Goal: Task Accomplishment & Management: Use online tool/utility

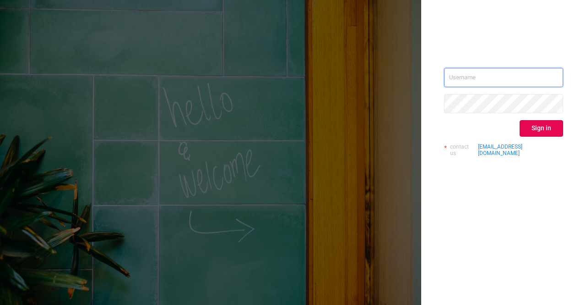
click at [510, 76] on input "text" at bounding box center [503, 77] width 119 height 19
type input "sheron@protected.media"
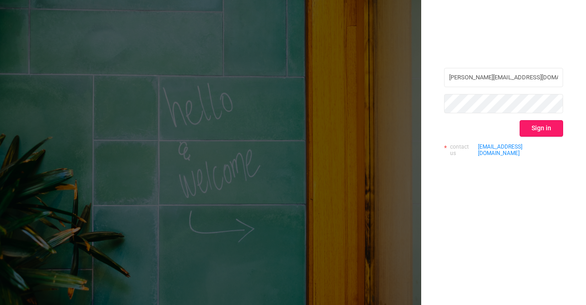
click at [544, 126] on button "Sign in" at bounding box center [542, 128] width 44 height 16
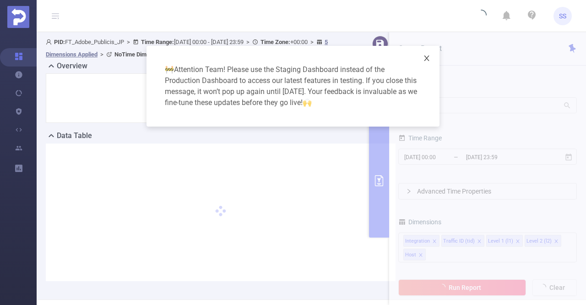
click at [424, 65] on span "Close" at bounding box center [427, 59] width 26 height 26
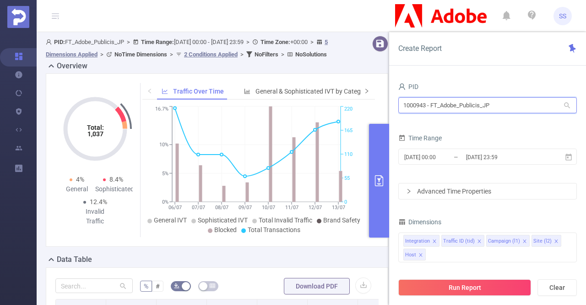
drag, startPoint x: 512, startPoint y: 104, endPoint x: 355, endPoint y: 96, distance: 157.3
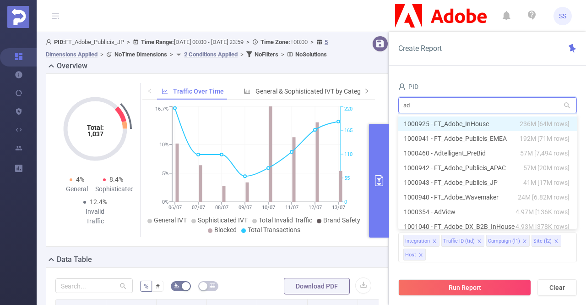
type input "adm"
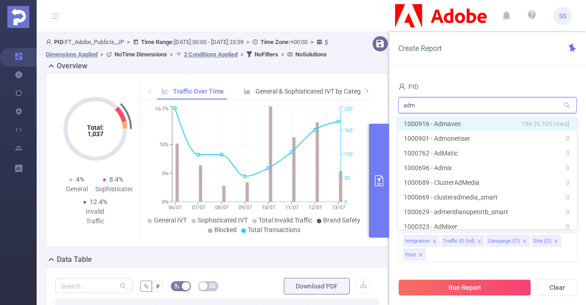
click at [456, 123] on li "1000916 - Admaven 18K [9,795 rows]" at bounding box center [487, 123] width 179 height 15
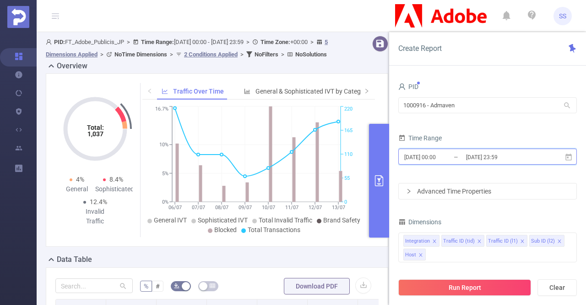
click at [472, 148] on span "2025-07-06 00:00 _ 2025-07-13 23:59" at bounding box center [487, 156] width 179 height 16
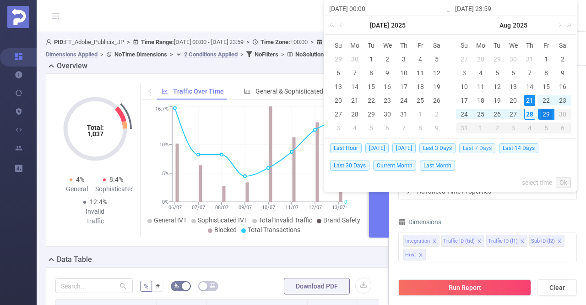
click at [475, 147] on span "Last 7 Days" at bounding box center [477, 148] width 36 height 10
type input "2025-08-21 00:00"
type input "2025-08-28 23:59"
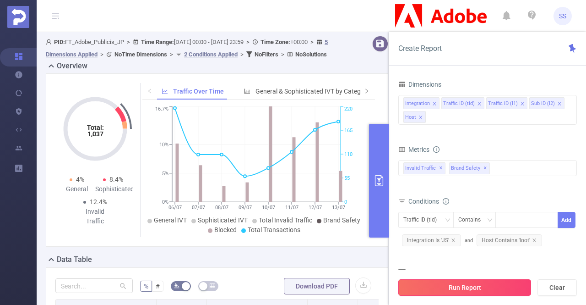
click at [447, 282] on button "Run Report" at bounding box center [464, 287] width 133 height 16
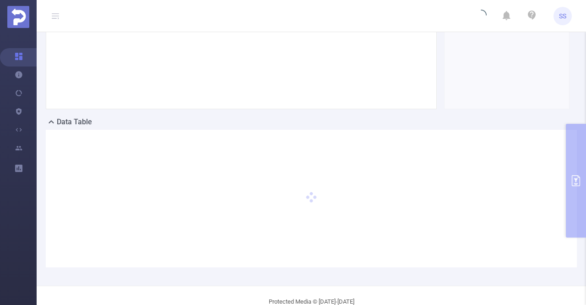
scroll to position [92, 0]
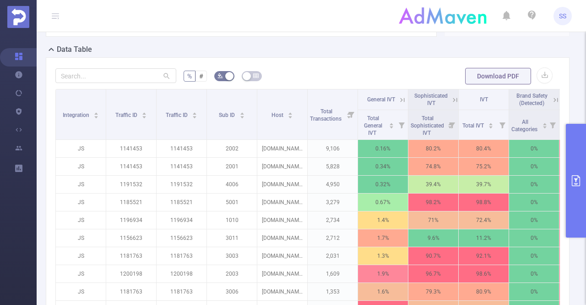
scroll to position [229, 0]
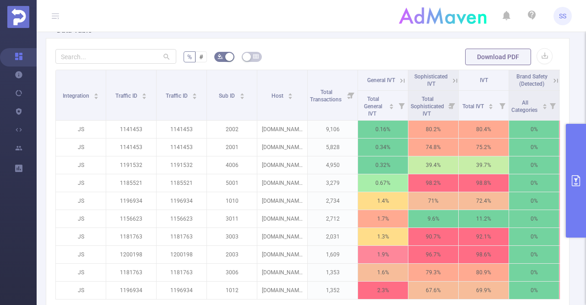
click at [453, 80] on icon at bounding box center [455, 80] width 8 height 8
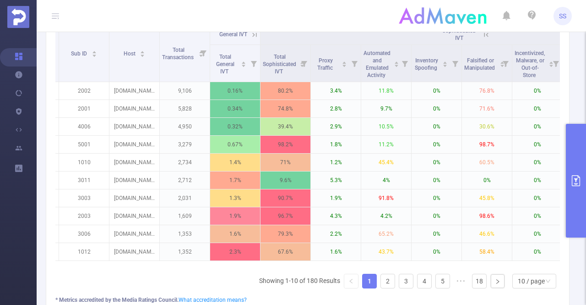
scroll to position [0, 0]
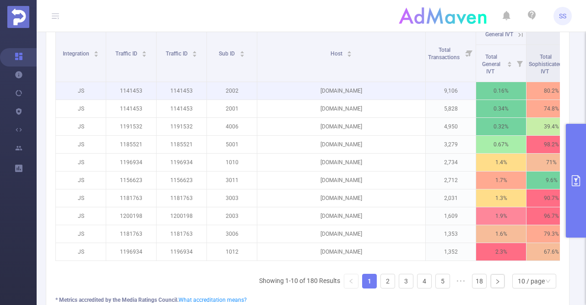
drag, startPoint x: 307, startPoint y: 70, endPoint x: 425, endPoint y: 84, distance: 119.0
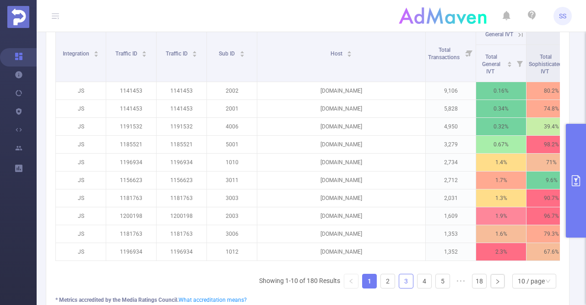
click at [403, 284] on link "3" at bounding box center [406, 281] width 14 height 14
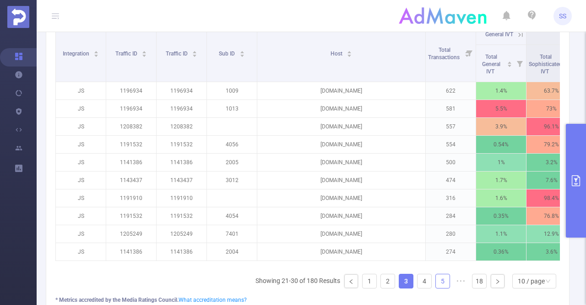
click at [437, 282] on link "5" at bounding box center [443, 281] width 14 height 14
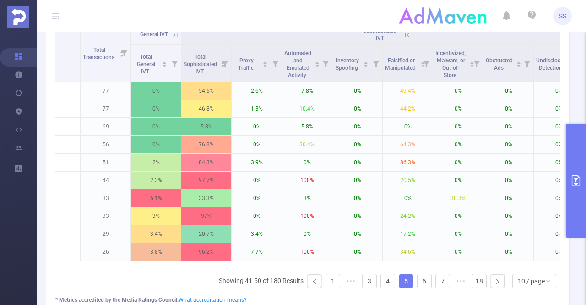
scroll to position [0, 359]
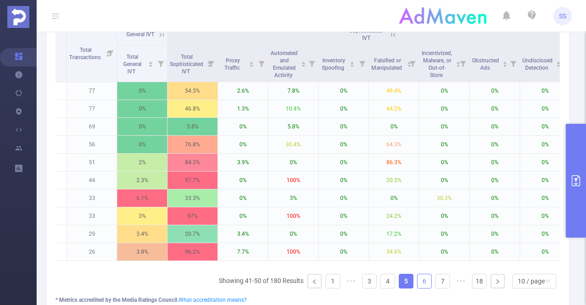
click at [420, 285] on link "6" at bounding box center [425, 281] width 14 height 14
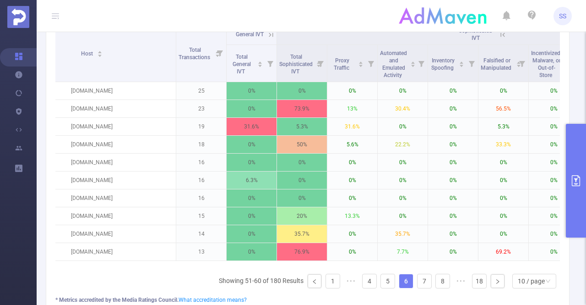
scroll to position [0, 364]
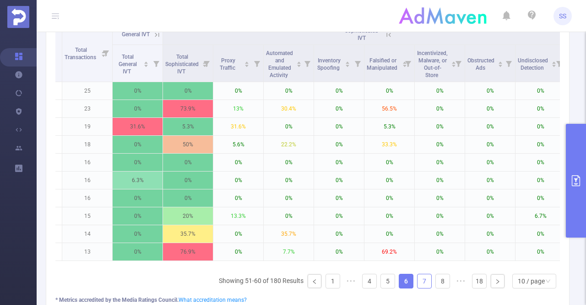
click at [419, 288] on link "7" at bounding box center [425, 281] width 14 height 14
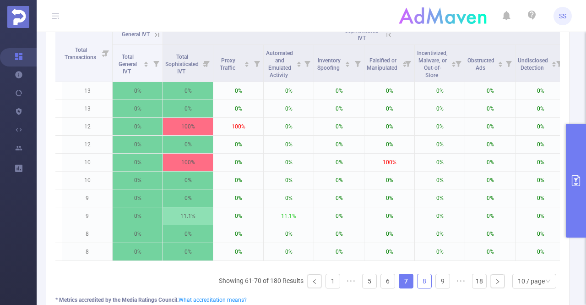
click at [419, 287] on link "8" at bounding box center [425, 281] width 14 height 14
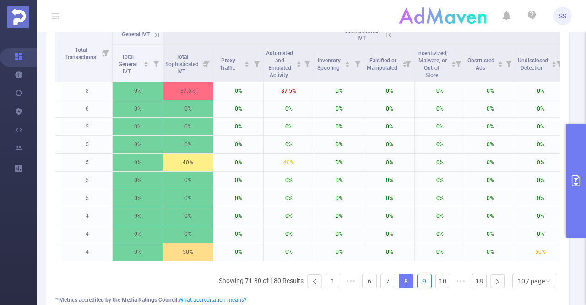
click at [419, 287] on link "9" at bounding box center [425, 281] width 14 height 14
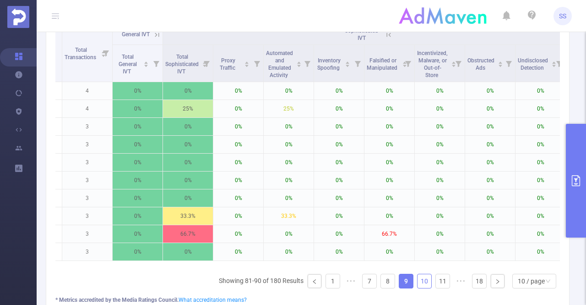
click at [418, 287] on link "10" at bounding box center [425, 281] width 14 height 14
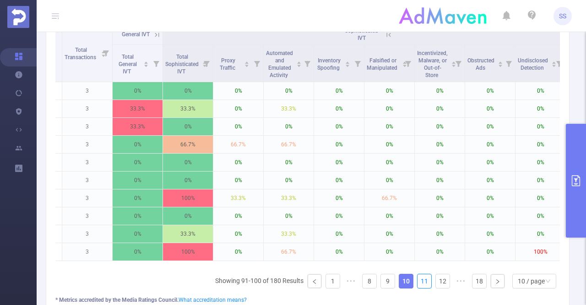
click at [418, 287] on link "11" at bounding box center [425, 281] width 14 height 14
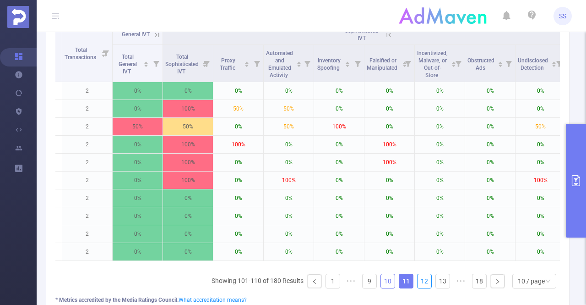
click at [418, 287] on link "12" at bounding box center [425, 281] width 14 height 14
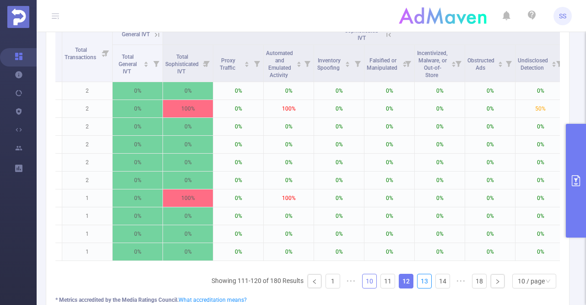
click at [418, 287] on link "13" at bounding box center [425, 281] width 14 height 14
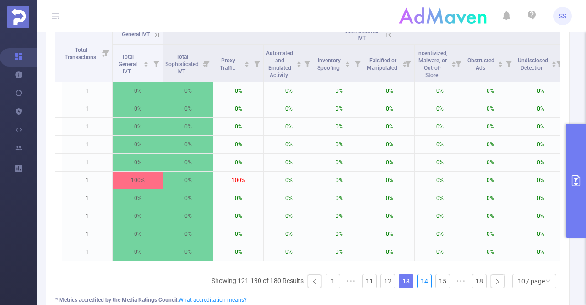
click at [418, 287] on link "14" at bounding box center [425, 281] width 14 height 14
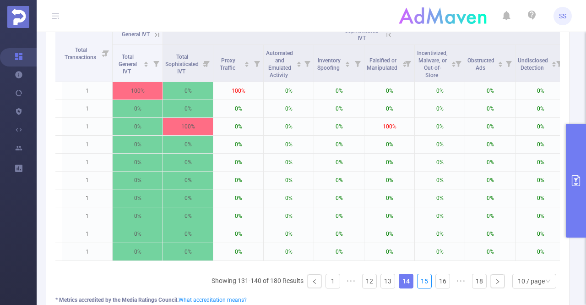
click at [418, 287] on link "15" at bounding box center [425, 281] width 14 height 14
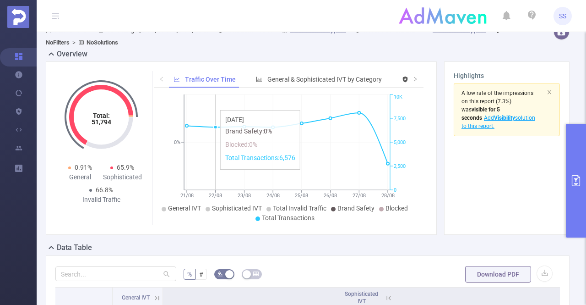
scroll to position [0, 0]
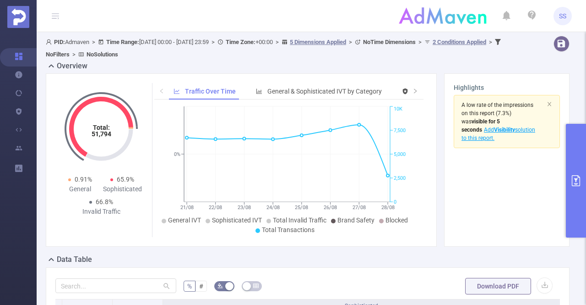
click at [569, 170] on button "primary" at bounding box center [576, 181] width 20 height 114
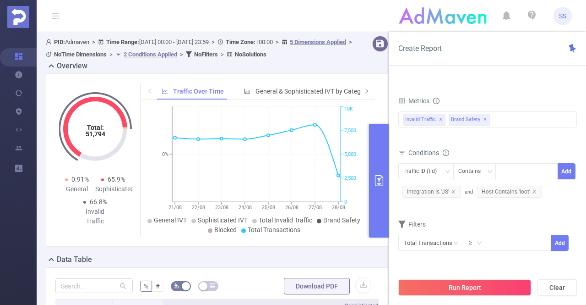
click at [382, 173] on button "primary" at bounding box center [379, 181] width 20 height 114
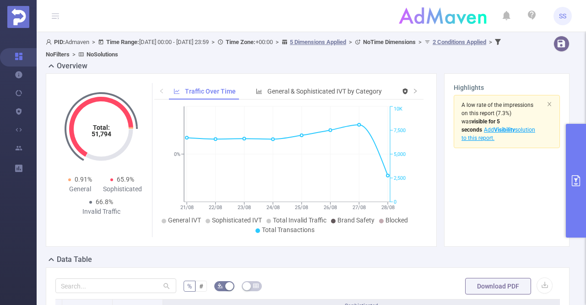
click at [269, 67] on div "Overview" at bounding box center [311, 66] width 531 height 13
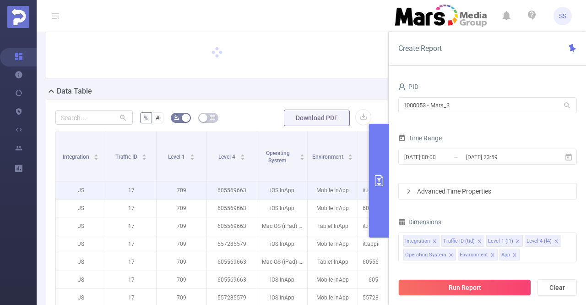
scroll to position [92, 0]
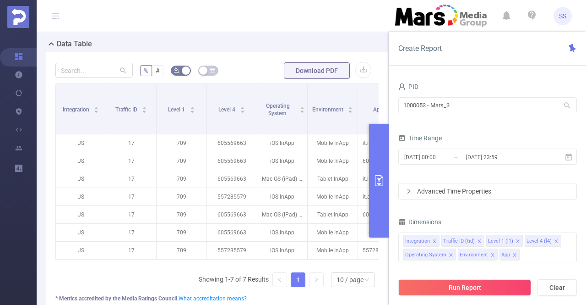
click at [372, 191] on button "primary" at bounding box center [379, 181] width 20 height 114
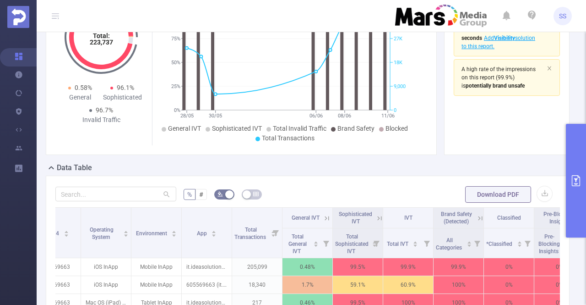
click at [573, 164] on button "primary" at bounding box center [576, 181] width 20 height 114
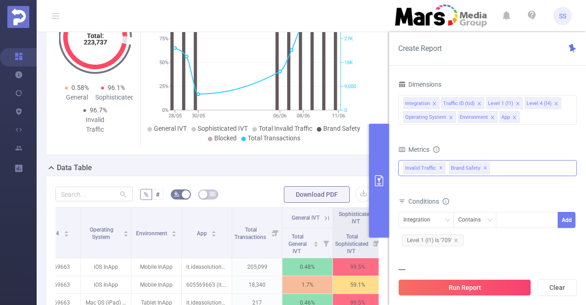
click at [484, 168] on span "✕" at bounding box center [486, 168] width 4 height 11
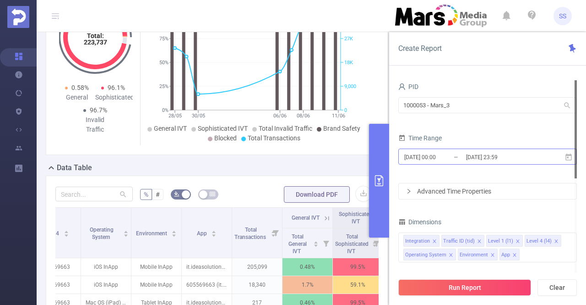
click at [492, 154] on input "2025-06-11 23:59" at bounding box center [502, 157] width 74 height 12
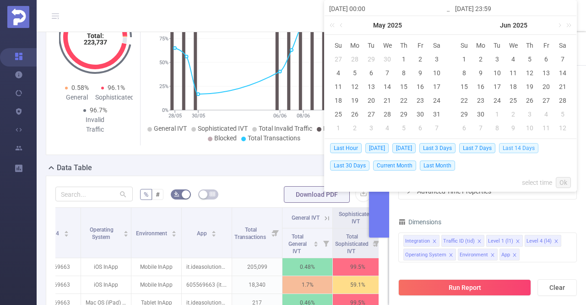
click at [521, 148] on span "Last 14 Days" at bounding box center [518, 148] width 39 height 10
type input "2025-08-14 00:00"
type input "2025-08-28 23:59"
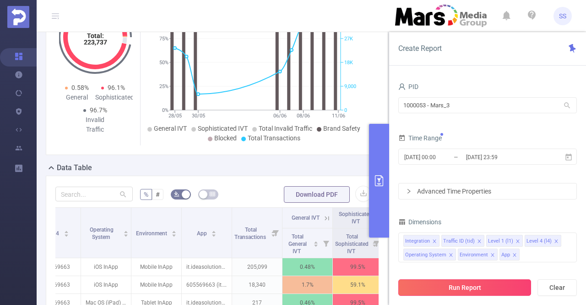
click at [472, 286] on button "Run Report" at bounding box center [464, 287] width 133 height 16
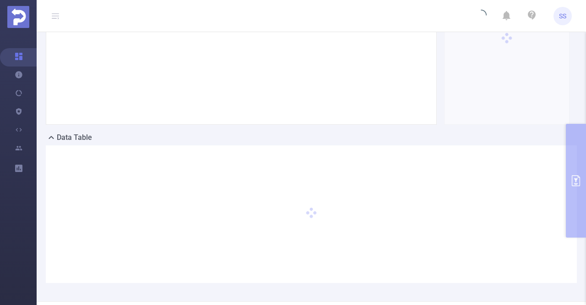
scroll to position [110, 0]
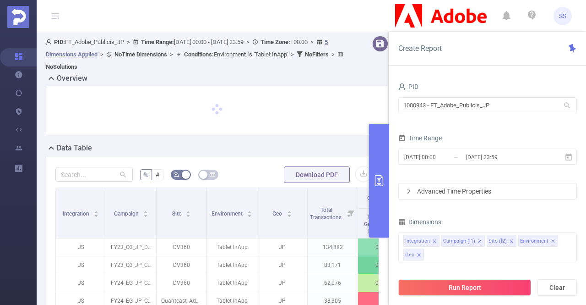
click at [377, 187] on button "primary" at bounding box center [379, 181] width 20 height 114
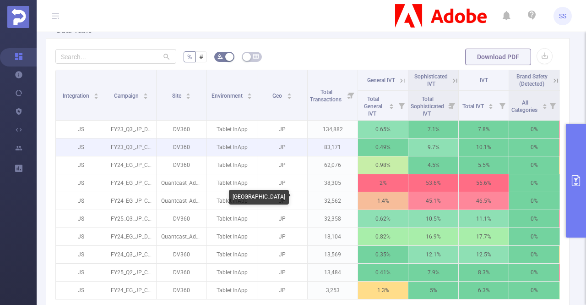
scroll to position [275, 0]
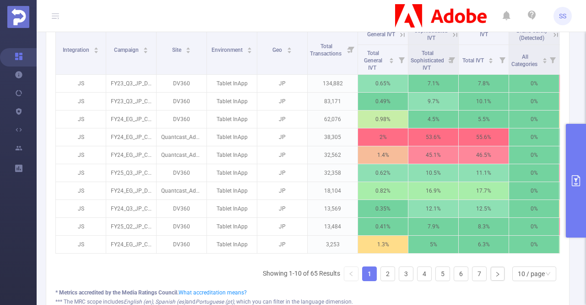
click at [578, 194] on button "primary" at bounding box center [576, 181] width 20 height 114
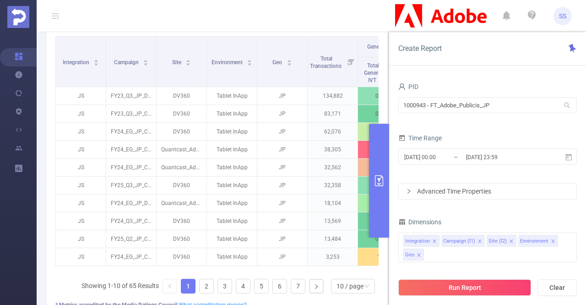
scroll to position [398, 0]
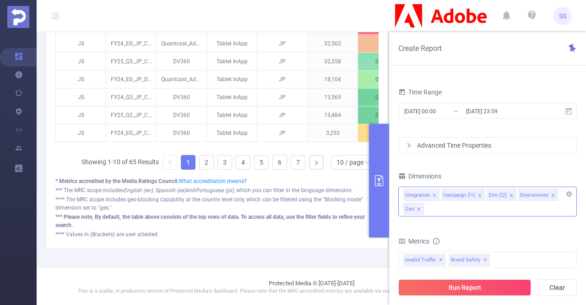
click at [478, 195] on icon "icon: close" at bounding box center [479, 194] width 3 height 3
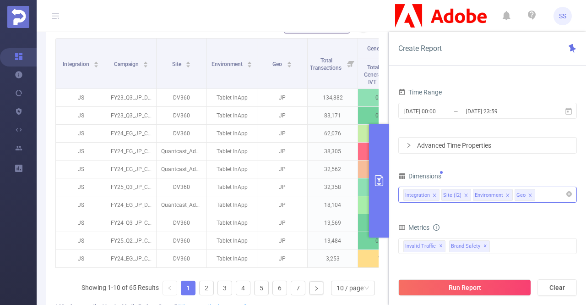
scroll to position [261, 0]
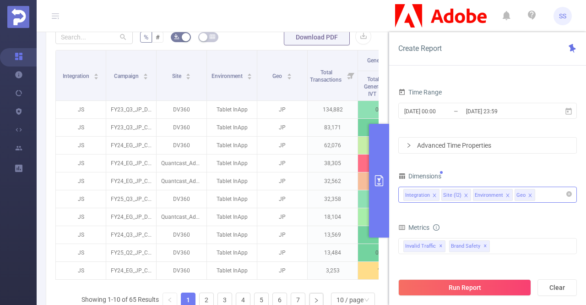
click at [529, 195] on li "Geo" at bounding box center [525, 195] width 21 height 12
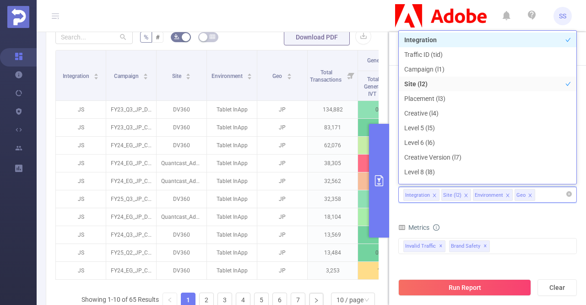
click at [528, 194] on icon "icon: close" at bounding box center [530, 195] width 5 height 5
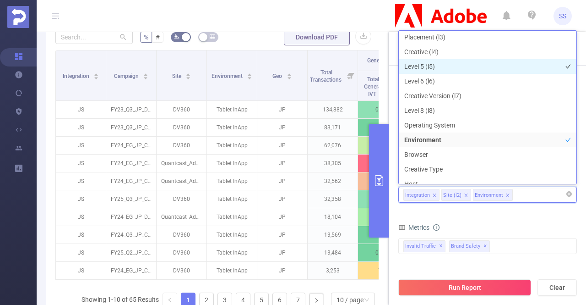
scroll to position [92, 0]
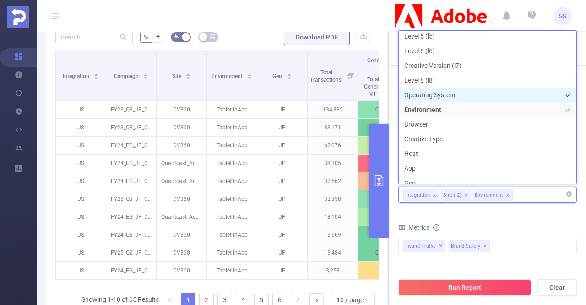
click at [480, 94] on li "Operating System" at bounding box center [488, 94] width 178 height 15
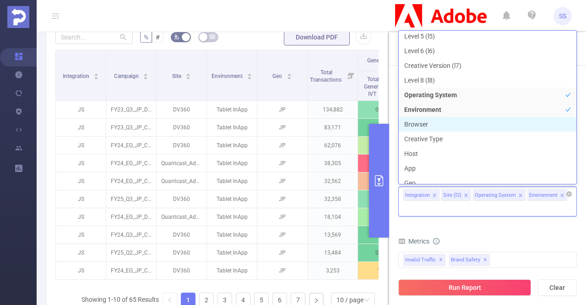
scroll to position [98, 0]
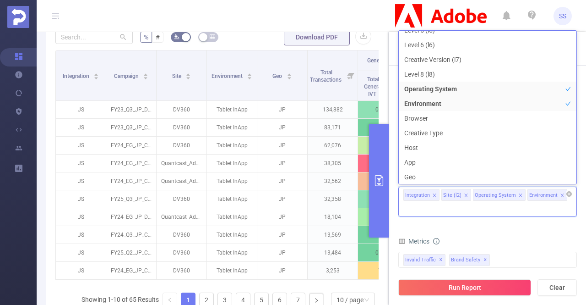
click at [520, 216] on form "Dimensions Integration Site (l2) Operating System Environment Metrics Total Gen…" at bounding box center [487, 285] width 179 height 233
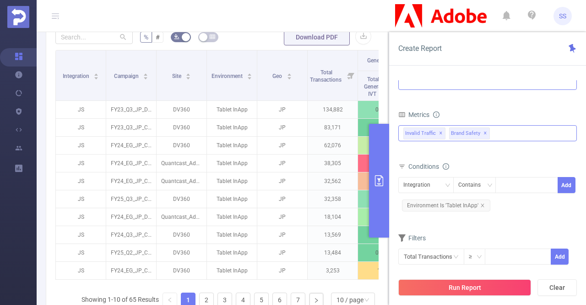
click at [484, 128] on span "✕" at bounding box center [486, 133] width 4 height 11
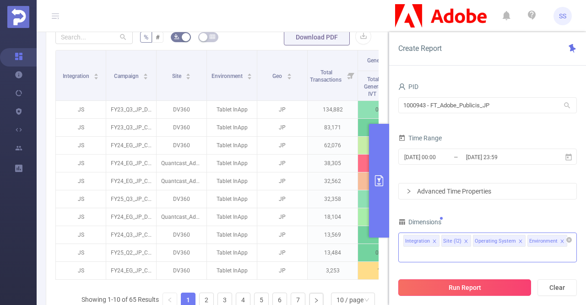
click at [467, 293] on button "Run Report" at bounding box center [464, 287] width 133 height 16
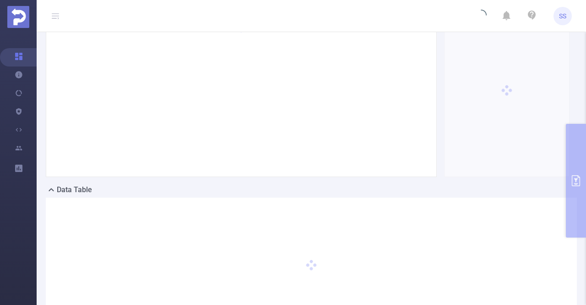
scroll to position [0, 0]
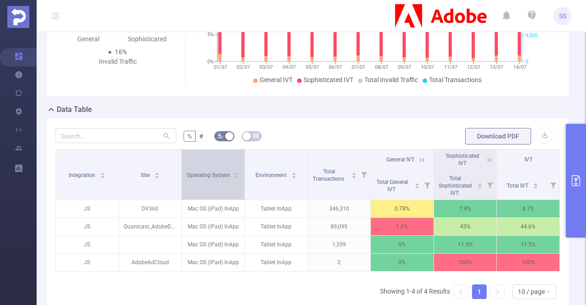
scroll to position [183, 0]
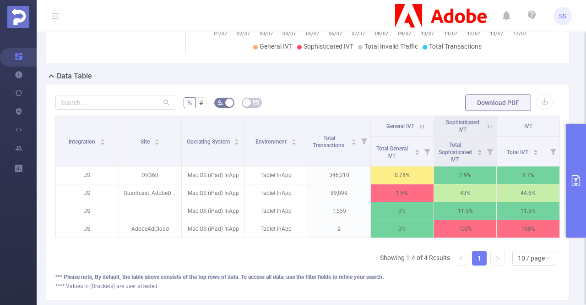
click at [584, 180] on button "primary" at bounding box center [576, 181] width 20 height 114
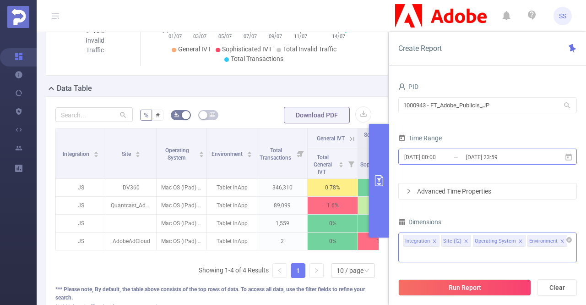
click at [535, 161] on input "2025-07-14 23:59" at bounding box center [502, 157] width 74 height 12
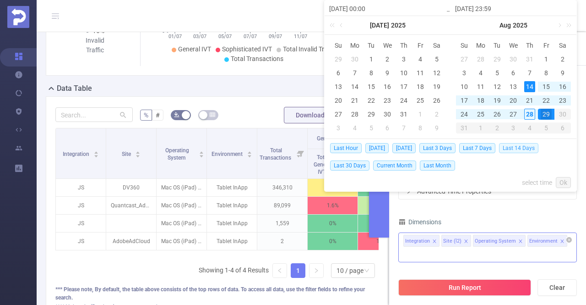
click at [530, 151] on span "Last 14 Days" at bounding box center [518, 148] width 39 height 10
type input "2025-08-14 00:00"
type input "2025-08-28 23:59"
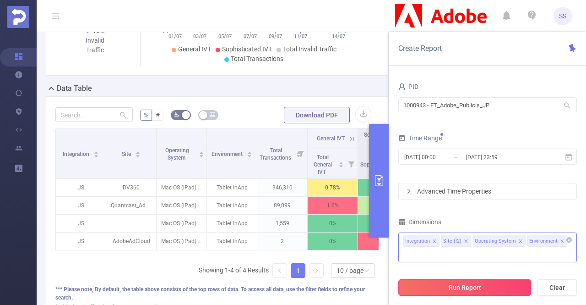
click at [501, 279] on button "Run Report" at bounding box center [464, 287] width 133 height 16
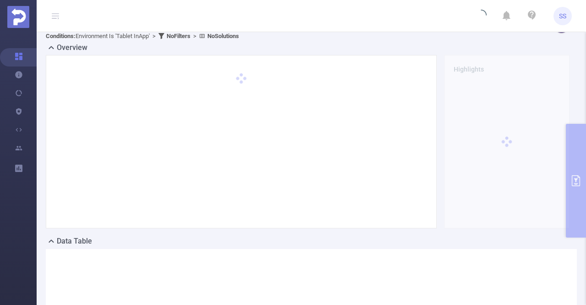
scroll to position [110, 0]
